Goal: Find specific page/section: Find specific page/section

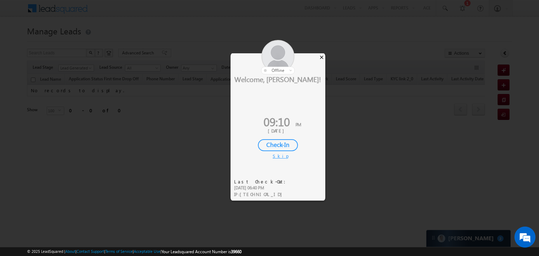
click at [322, 56] on div "×" at bounding box center [321, 57] width 7 height 8
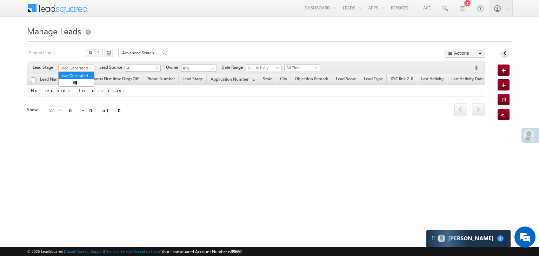
click at [90, 68] on span at bounding box center [91, 70] width 6 height 6
click at [74, 75] on link "All" at bounding box center [76, 76] width 35 height 6
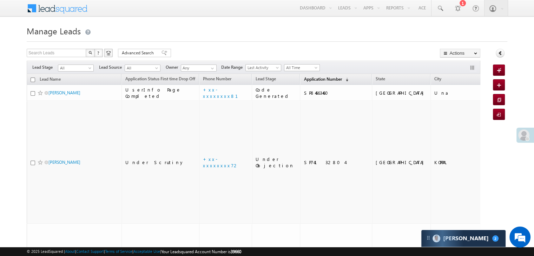
click at [300, 82] on link "Application Number (sorted descending)" at bounding box center [326, 79] width 52 height 9
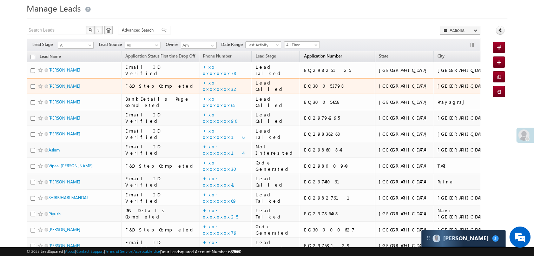
scroll to position [70, 0]
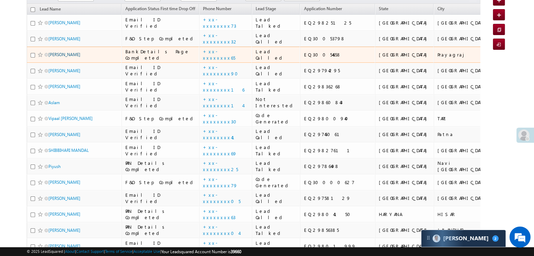
click at [55, 57] on link "[PERSON_NAME]" at bounding box center [64, 54] width 32 height 5
